Goal: Task Accomplishment & Management: Manage account settings

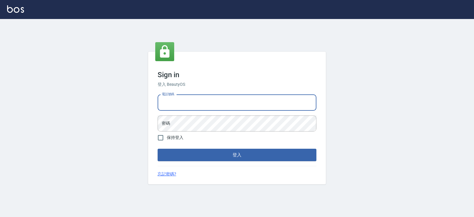
click at [195, 100] on input "電話號碼" at bounding box center [237, 103] width 159 height 16
type input "0919522862"
click at [158, 149] on button "登入" at bounding box center [237, 155] width 159 height 12
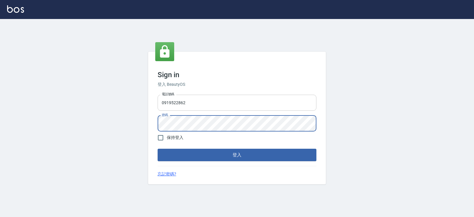
click at [158, 149] on button "登入" at bounding box center [237, 155] width 159 height 12
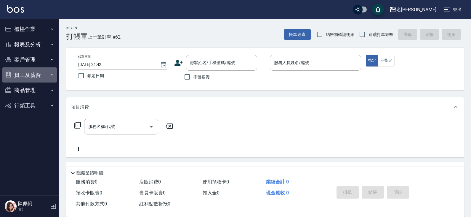
click at [29, 70] on button "員工及薪資" at bounding box center [29, 74] width 55 height 15
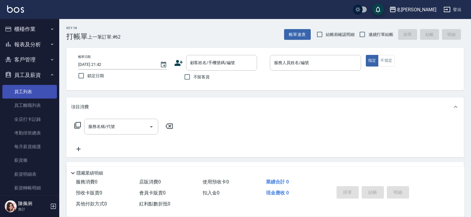
click at [29, 86] on link "員工列表" at bounding box center [29, 92] width 55 height 14
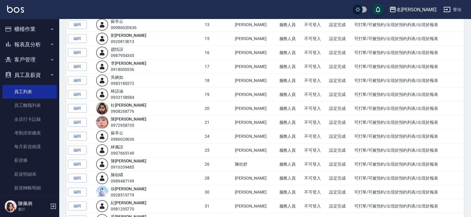
scroll to position [267, 0]
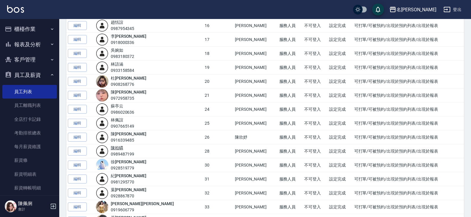
click at [123, 149] on link "[PERSON_NAME]" at bounding box center [117, 147] width 12 height 5
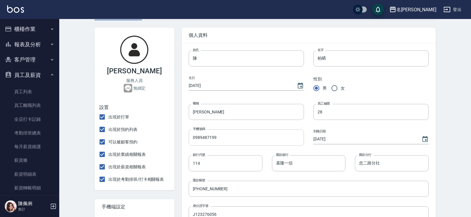
scroll to position [59, 0]
